Goal: Information Seeking & Learning: Learn about a topic

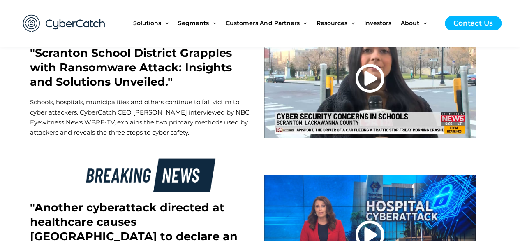
scroll to position [2351, 0]
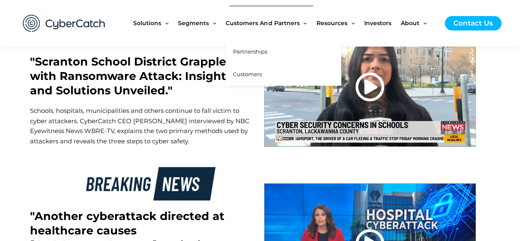
click at [253, 52] on span "Partnerships" at bounding box center [250, 51] width 34 height 7
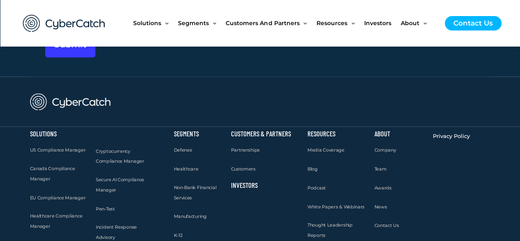
scroll to position [2394, 0]
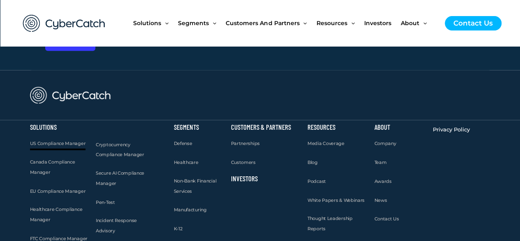
click at [42, 138] on link "US Compliance Manager" at bounding box center [58, 143] width 56 height 10
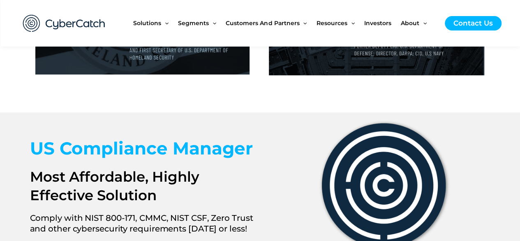
scroll to position [1258, 0]
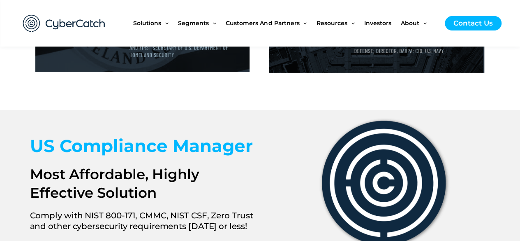
drag, startPoint x: 522, startPoint y: 23, endPoint x: 524, endPoint y: 140, distance: 116.4
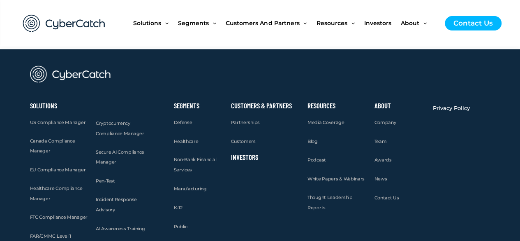
scroll to position [2123, 0]
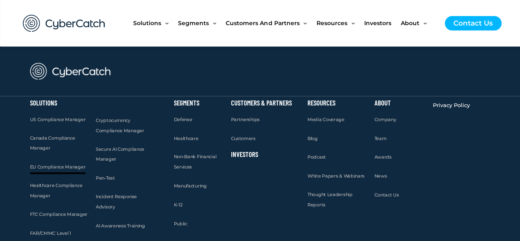
click at [68, 162] on link "EU Compliance Manager" at bounding box center [58, 167] width 56 height 10
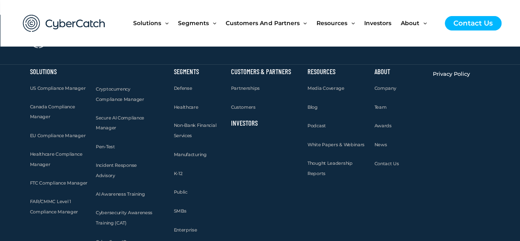
scroll to position [2844, 0]
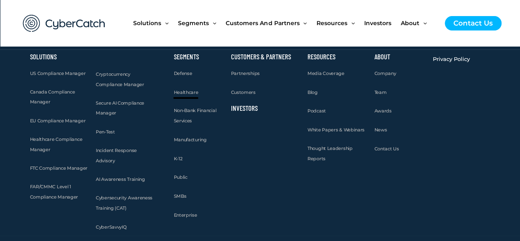
click at [183, 87] on link "Healthcare" at bounding box center [186, 92] width 25 height 10
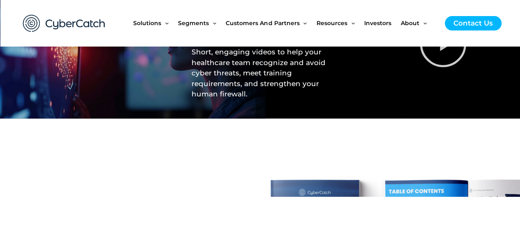
scroll to position [2483, 0]
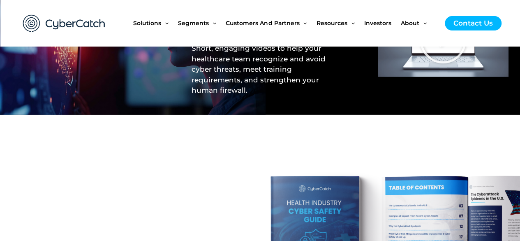
drag, startPoint x: 522, startPoint y: 14, endPoint x: 526, endPoint y: 189, distance: 174.5
